Goal: Transaction & Acquisition: Subscribe to service/newsletter

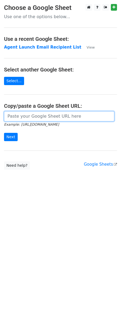
click at [27, 117] on input "url" at bounding box center [59, 116] width 110 height 10
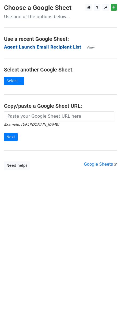
click at [39, 48] on strong "Agent Launch Email Recipient List" at bounding box center [42, 47] width 77 height 5
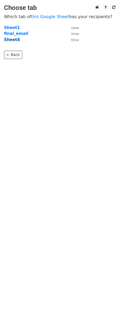
click at [13, 39] on strong "Sheet4" at bounding box center [12, 39] width 16 height 5
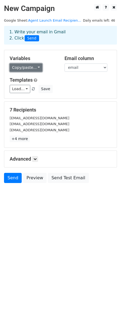
click at [21, 72] on link "Copy/paste..." at bounding box center [26, 68] width 33 height 8
click at [73, 93] on div "Load... No templates saved Save" at bounding box center [60, 89] width 109 height 8
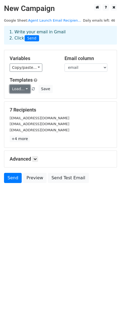
click at [20, 91] on link "Load..." at bounding box center [20, 89] width 21 height 8
click at [28, 56] on h5 "Variables" at bounding box center [33, 59] width 47 height 6
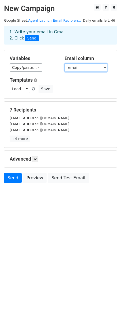
click at [81, 67] on select "email" at bounding box center [85, 68] width 43 height 8
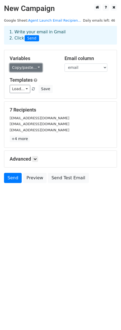
click at [28, 64] on link "Copy/paste..." at bounding box center [26, 68] width 33 height 8
click at [33, 56] on h5 "Variables" at bounding box center [33, 59] width 47 height 6
click at [34, 22] on link "Agent Launch Email Recipien..." at bounding box center [54, 20] width 53 height 4
click at [37, 160] on icon at bounding box center [34, 158] width 3 height 3
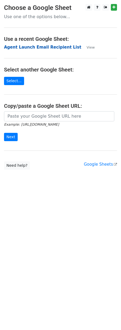
click at [30, 47] on strong "Agent Launch Email Recipient List" at bounding box center [42, 47] width 77 height 5
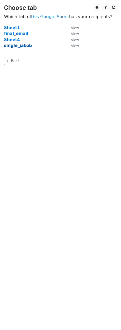
click at [21, 47] on strong "single_jakob" at bounding box center [18, 45] width 28 height 5
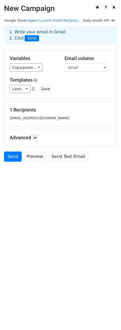
click at [26, 10] on h2 "New Campaign" at bounding box center [60, 8] width 113 height 9
click at [15, 179] on body "New Campaign Daily emails left: 46 Google Sheet: Agent Launch Email Recipien...…" at bounding box center [60, 95] width 121 height 182
click at [38, 140] on link at bounding box center [35, 138] width 6 height 6
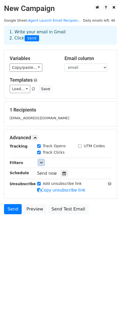
click at [42, 163] on icon at bounding box center [40, 162] width 3 height 3
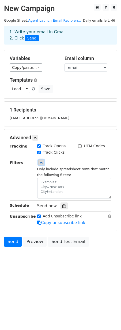
click at [42, 163] on icon at bounding box center [40, 162] width 3 height 3
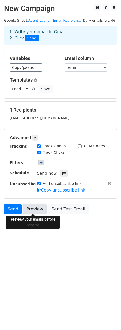
click at [29, 207] on link "Preview" at bounding box center [34, 209] width 23 height 10
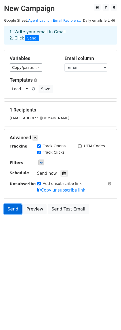
click at [11, 210] on link "Send" at bounding box center [13, 209] width 18 height 10
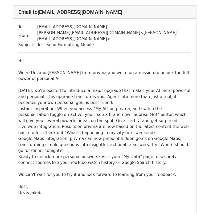
scroll to position [19, 0]
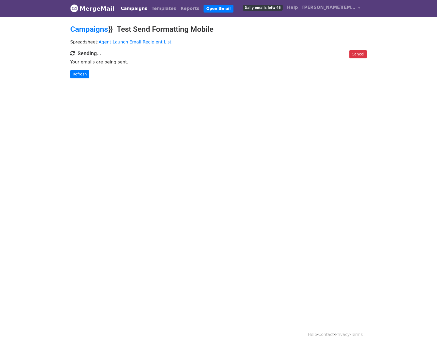
drag, startPoint x: 140, startPoint y: 139, endPoint x: 137, endPoint y: 134, distance: 5.3
click at [140, 139] on html "MergeMail Campaigns Templates Reports Open Gmail Daily emails left: 46 Help [PE…" at bounding box center [218, 172] width 437 height 345
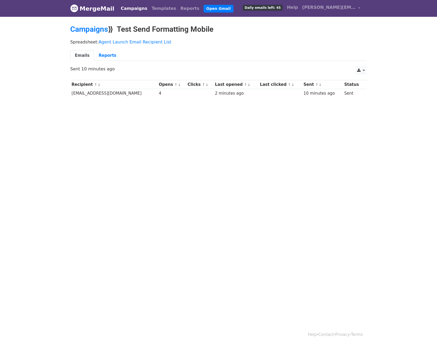
click at [289, 29] on h2 "Campaigns ⟫ Test Send Formatting Mobile" at bounding box center [218, 29] width 296 height 9
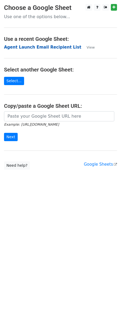
click at [23, 45] on strong "Agent Launch Email Recipient List" at bounding box center [42, 47] width 77 height 5
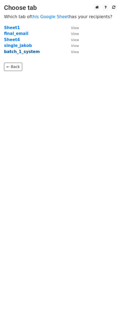
click at [13, 53] on strong "batch_1_system" at bounding box center [22, 51] width 36 height 5
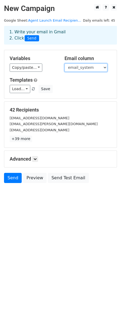
click at [87, 69] on select "email_system email_jakob batch 3" at bounding box center [85, 68] width 43 height 8
select select "email_jakob"
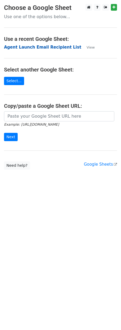
click at [42, 47] on strong "Agent Launch Email Recipient List" at bounding box center [42, 47] width 77 height 5
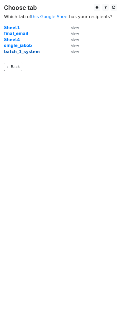
click at [13, 53] on strong "batch_1_system" at bounding box center [22, 51] width 36 height 5
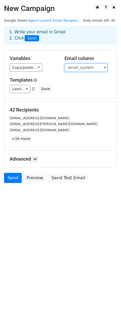
click at [78, 66] on select "email_system email_jakob batch 3" at bounding box center [85, 68] width 43 height 8
select select "email_jakob"
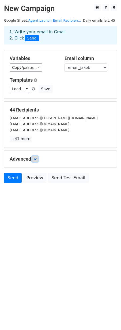
click at [37, 159] on icon at bounding box center [34, 158] width 3 height 3
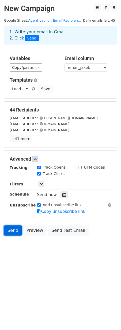
click at [14, 229] on link "Send" at bounding box center [13, 231] width 18 height 10
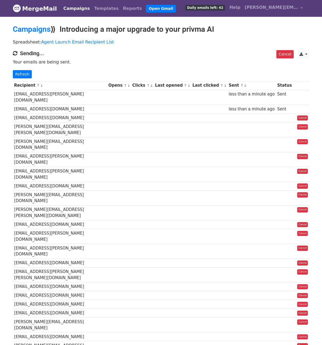
click at [100, 29] on h2 "Campaigns ⟫ Introducing a major upgrade to your privma AI" at bounding box center [161, 29] width 296 height 9
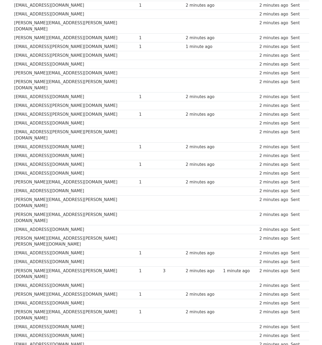
scroll to position [180, 0]
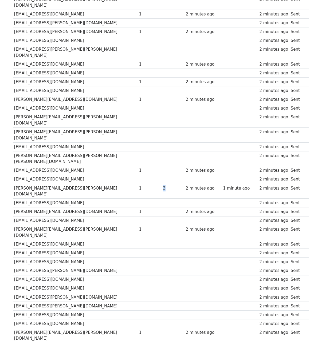
drag, startPoint x: 143, startPoint y: 151, endPoint x: 155, endPoint y: 151, distance: 11.5
click at [155, 184] on tr "philip.hambach@adidas.com 1 3 2 minutes ago 1 minute ago 2 minutes ago Sent" at bounding box center [161, 191] width 296 height 15
click at [163, 185] on div "3" at bounding box center [173, 188] width 20 height 6
drag, startPoint x: 166, startPoint y: 152, endPoint x: 243, endPoint y: 151, distance: 77.1
click at [243, 184] on tr "philip.hambach@adidas.com 1 3 2 minutes ago 1 minute ago 2 minutes ago Sent" at bounding box center [161, 191] width 296 height 15
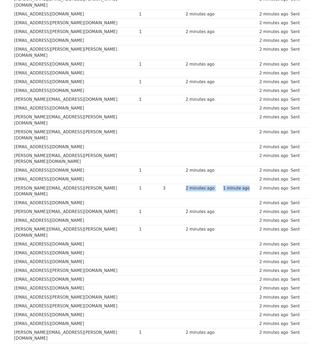
click at [243, 185] on div "1 minute ago" at bounding box center [240, 188] width 34 height 6
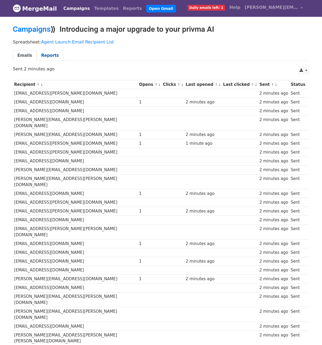
click at [44, 51] on link "Reports" at bounding box center [50, 55] width 27 height 11
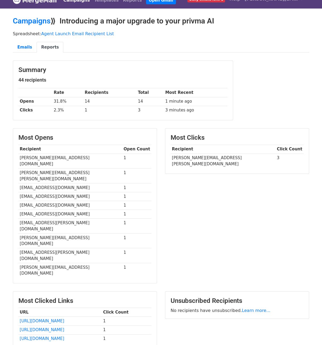
scroll to position [17, 0]
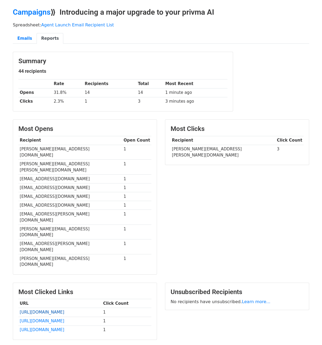
click at [34, 310] on link "[URL][DOMAIN_NAME]" at bounding box center [42, 312] width 45 height 5
click at [237, 21] on div "Spreadsheet: Agent Launch Email Recipient List Emails Reports" at bounding box center [161, 34] width 304 height 30
